Goal: Task Accomplishment & Management: Manage account settings

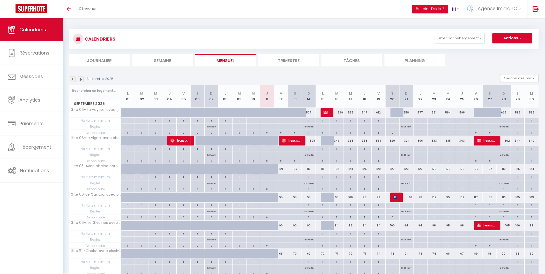
click at [79, 80] on img at bounding box center [81, 80] width 6 height 6
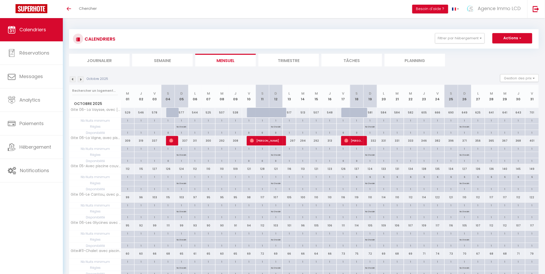
click at [79, 80] on img at bounding box center [81, 80] width 6 height 6
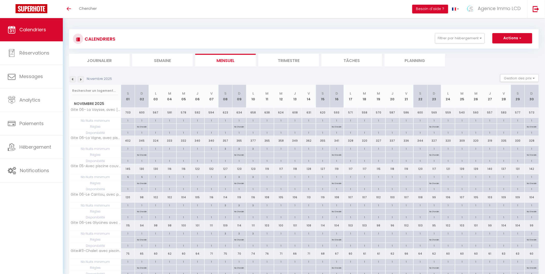
click at [72, 78] on img at bounding box center [73, 80] width 6 height 6
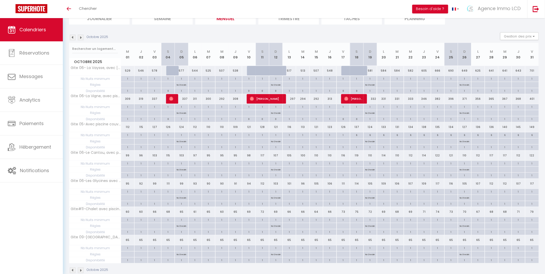
scroll to position [53, 0]
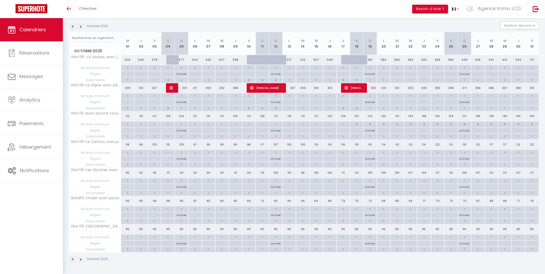
click at [357, 124] on div "6" at bounding box center [356, 123] width 13 height 5
type input "6"
type input "[DATE]"
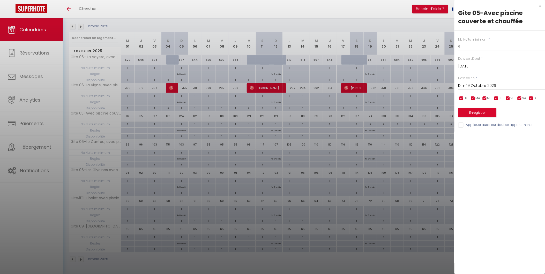
click at [477, 87] on input "Dim 19 Octobre 2025" at bounding box center [501, 85] width 87 height 7
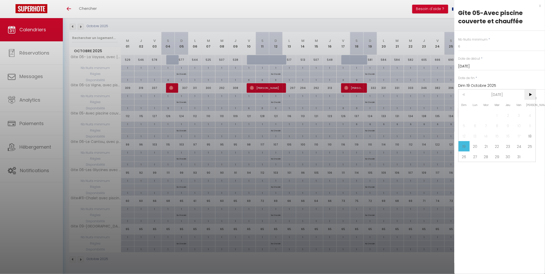
click at [528, 94] on span ">" at bounding box center [529, 94] width 11 height 10
click at [465, 127] on span "2" at bounding box center [463, 125] width 11 height 10
type input "Dim 02 Novembre 2025"
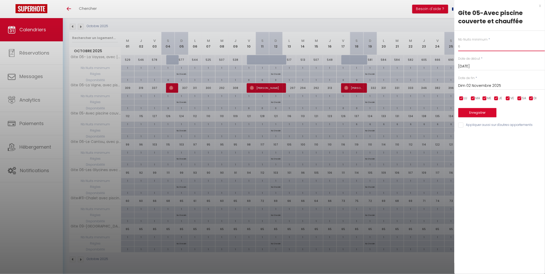
click at [463, 47] on input "6" at bounding box center [501, 46] width 87 height 9
type input "3"
click at [483, 114] on button "Enregistrer" at bounding box center [477, 112] width 38 height 9
